Goal: Information Seeking & Learning: Learn about a topic

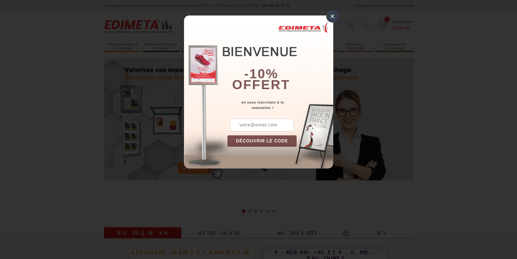
click at [206, 28] on div "× -10% offert en vous inscrivant à la newsletter ! DÉCOUVRIR LE CODE Copier le …" at bounding box center [258, 91] width 149 height 153
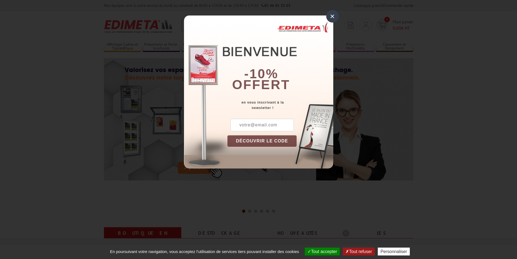
click at [335, 16] on div "×" at bounding box center [332, 16] width 12 height 12
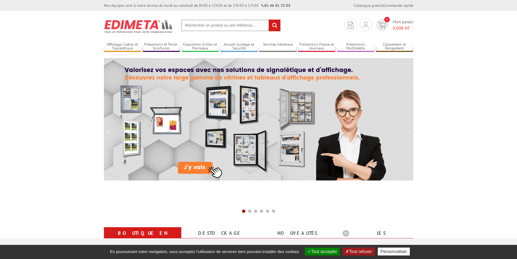
click at [203, 25] on input "text" at bounding box center [230, 26] width 99 height 12
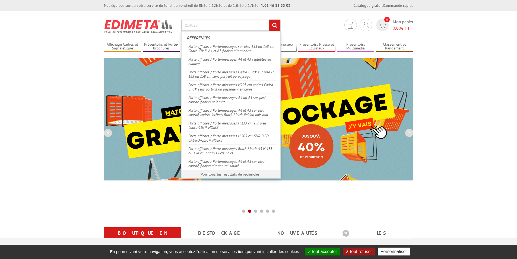
type input "214026"
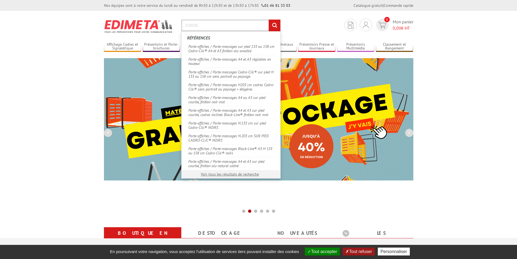
click at [269, 20] on input "rechercher" at bounding box center [275, 26] width 12 height 12
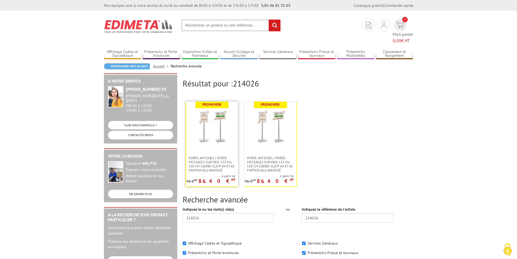
click at [213, 126] on img at bounding box center [211, 127] width 35 height 35
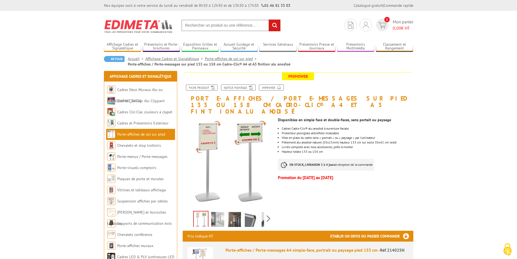
click at [209, 27] on input "text" at bounding box center [230, 26] width 99 height 12
click at [214, 22] on input "text" at bounding box center [230, 26] width 99 height 12
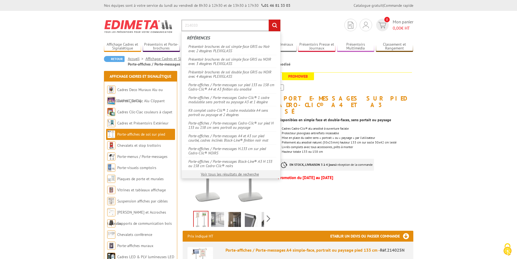
type input "214033"
click at [269, 20] on input "rechercher" at bounding box center [275, 26] width 12 height 12
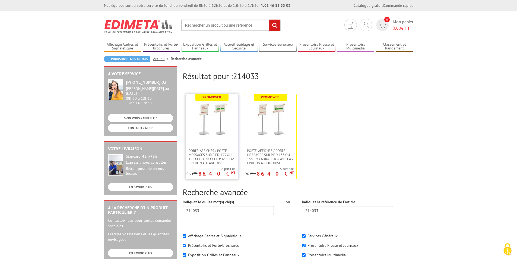
click at [214, 117] on img at bounding box center [211, 119] width 35 height 35
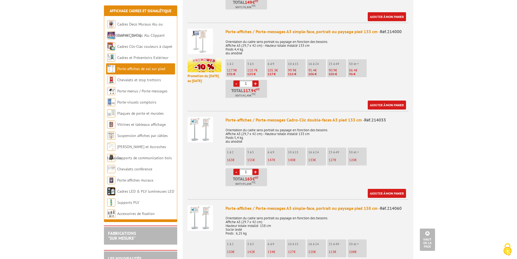
scroll to position [407, 0]
